Goal: Transaction & Acquisition: Purchase product/service

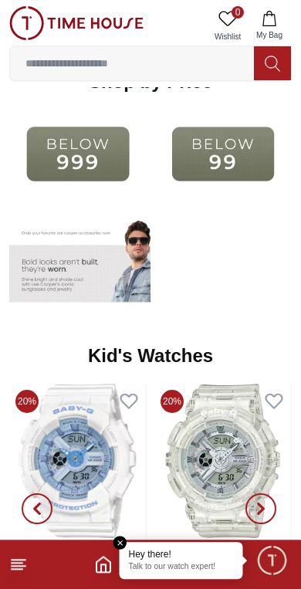
scroll to position [1861, 0]
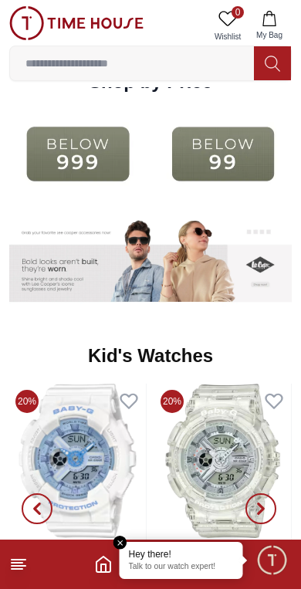
click at [180, 157] on img at bounding box center [222, 154] width 137 height 88
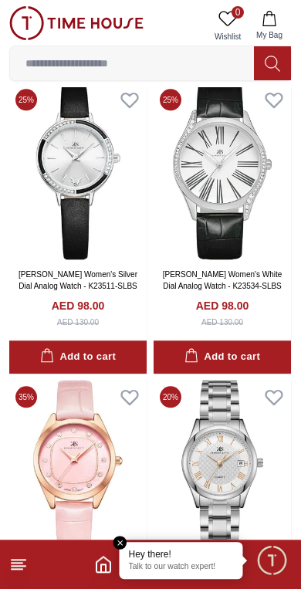
scroll to position [1578, 0]
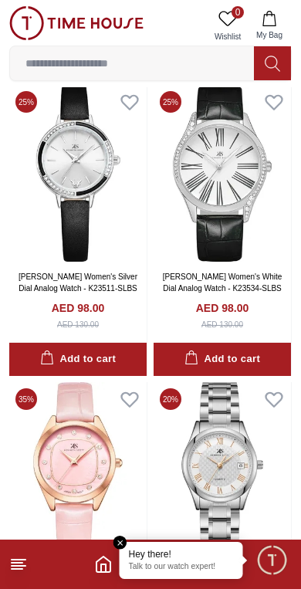
click at [97, 223] on img at bounding box center [77, 173] width 137 height 177
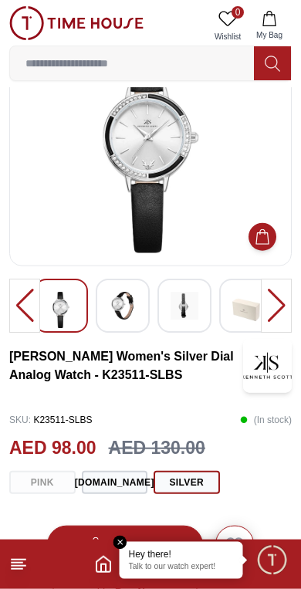
scroll to position [61, 0]
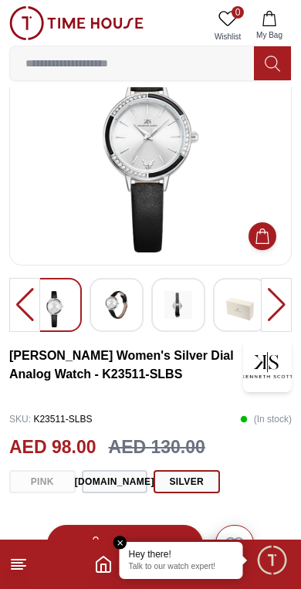
click at [228, 311] on img at bounding box center [240, 309] width 28 height 36
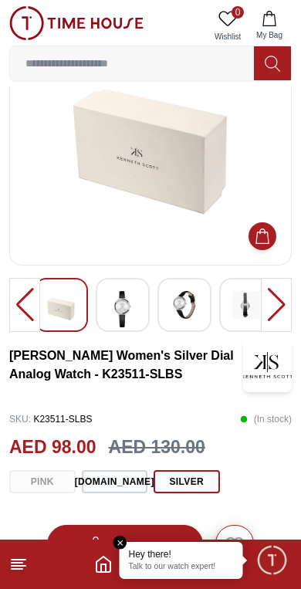
click at [140, 292] on div at bounding box center [123, 305] width 54 height 54
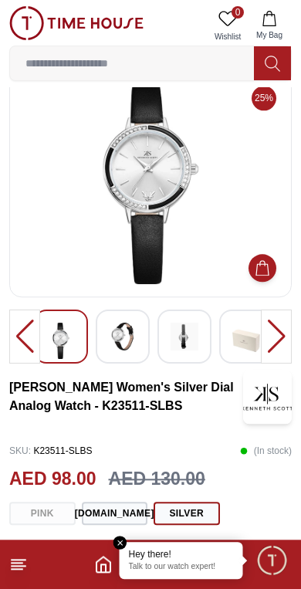
scroll to position [13, 0]
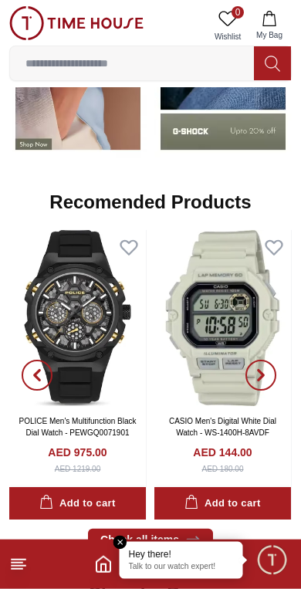
scroll to position [1351, 0]
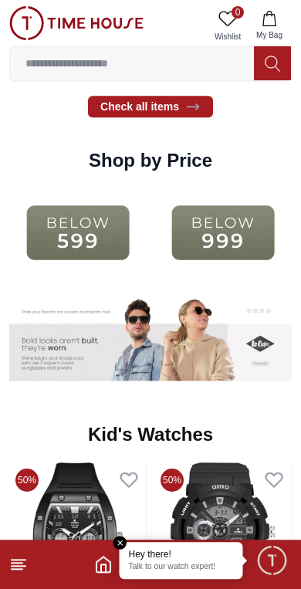
click at [147, 241] on img at bounding box center [77, 232] width 137 height 88
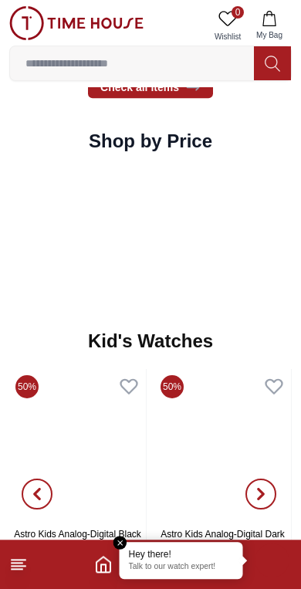
scroll to position [1713, 0]
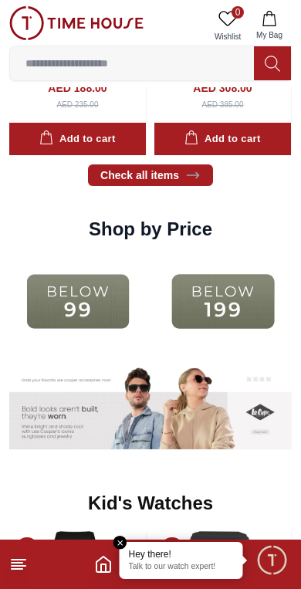
click at [100, 314] on img at bounding box center [77, 301] width 137 height 88
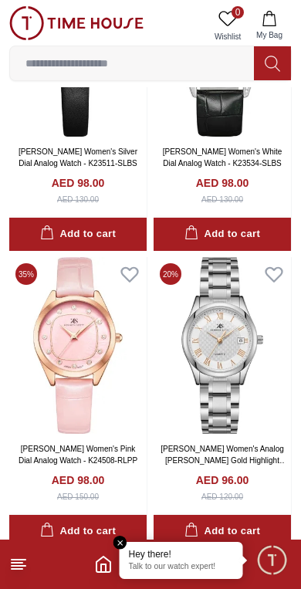
scroll to position [1704, 0]
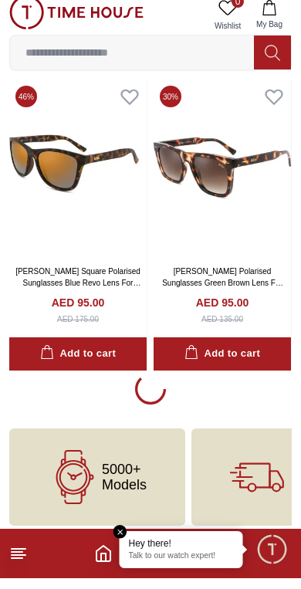
scroll to position [2762, 0]
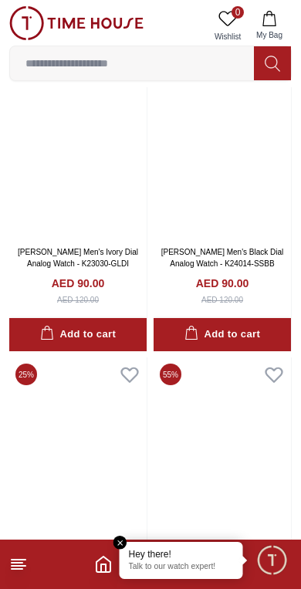
scroll to position [6725, 0]
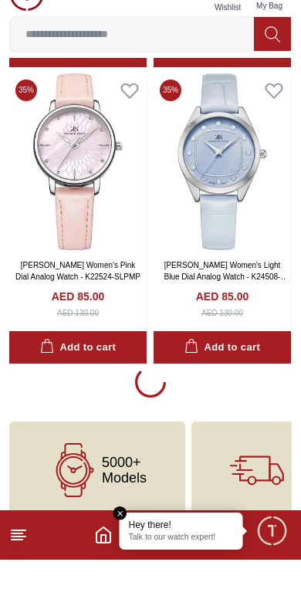
scroll to position [8698, 0]
